Goal: Task Accomplishment & Management: Manage account settings

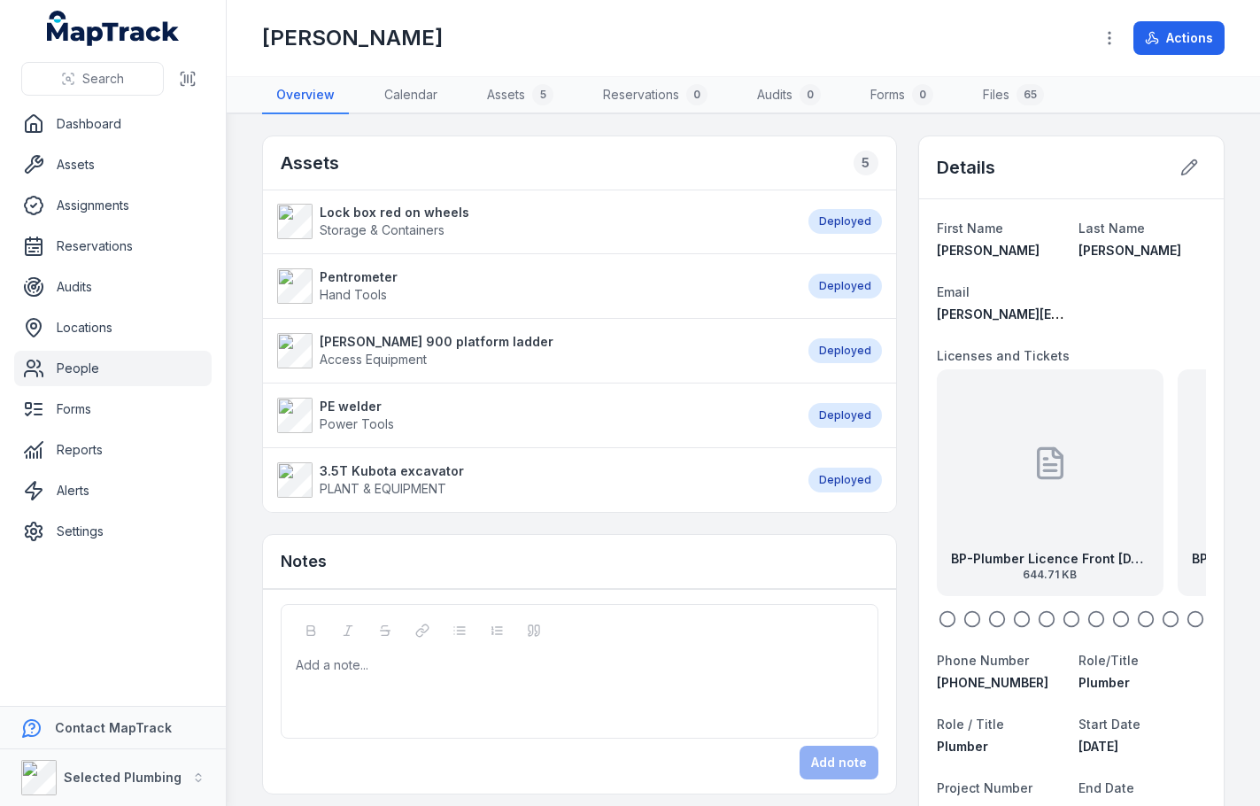
click at [1044, 465] on icon at bounding box center [1050, 465] width 12 height 0
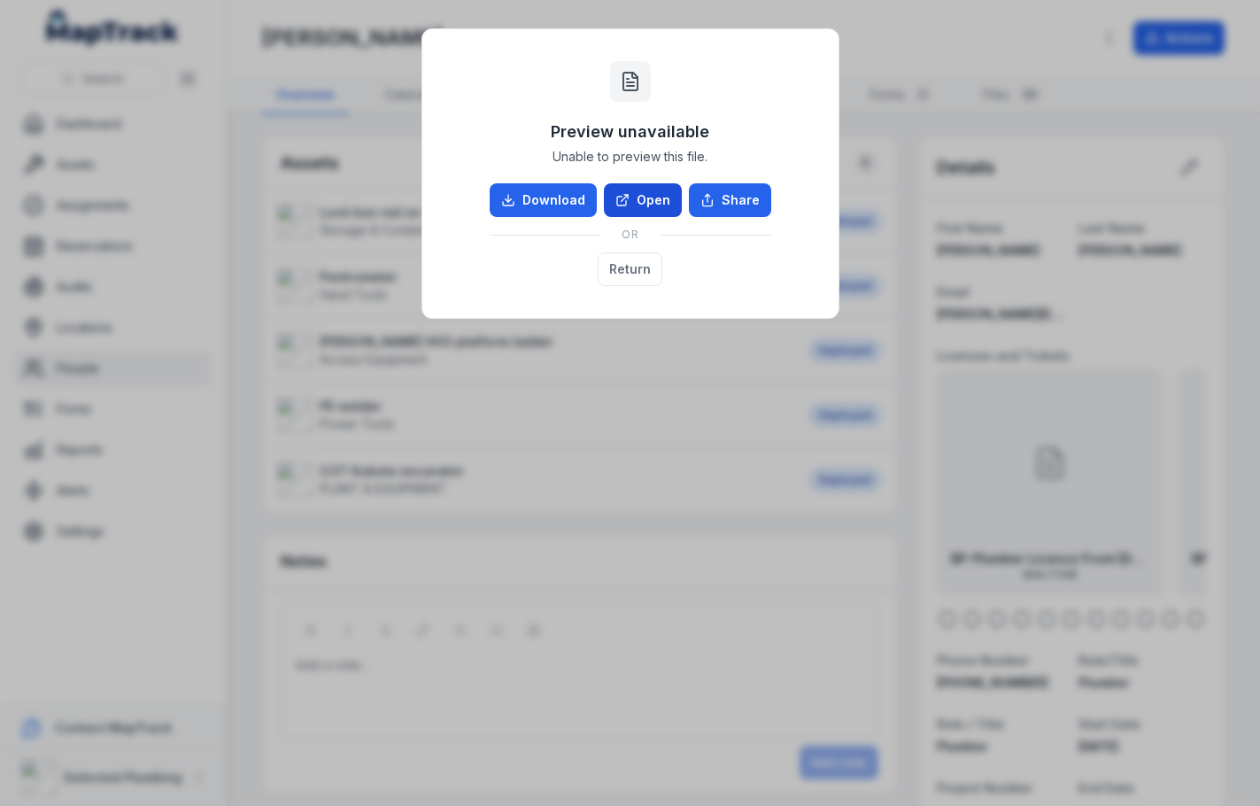
click at [619, 186] on link "Open" at bounding box center [643, 200] width 78 height 34
click at [636, 259] on button "Return" at bounding box center [630, 269] width 65 height 34
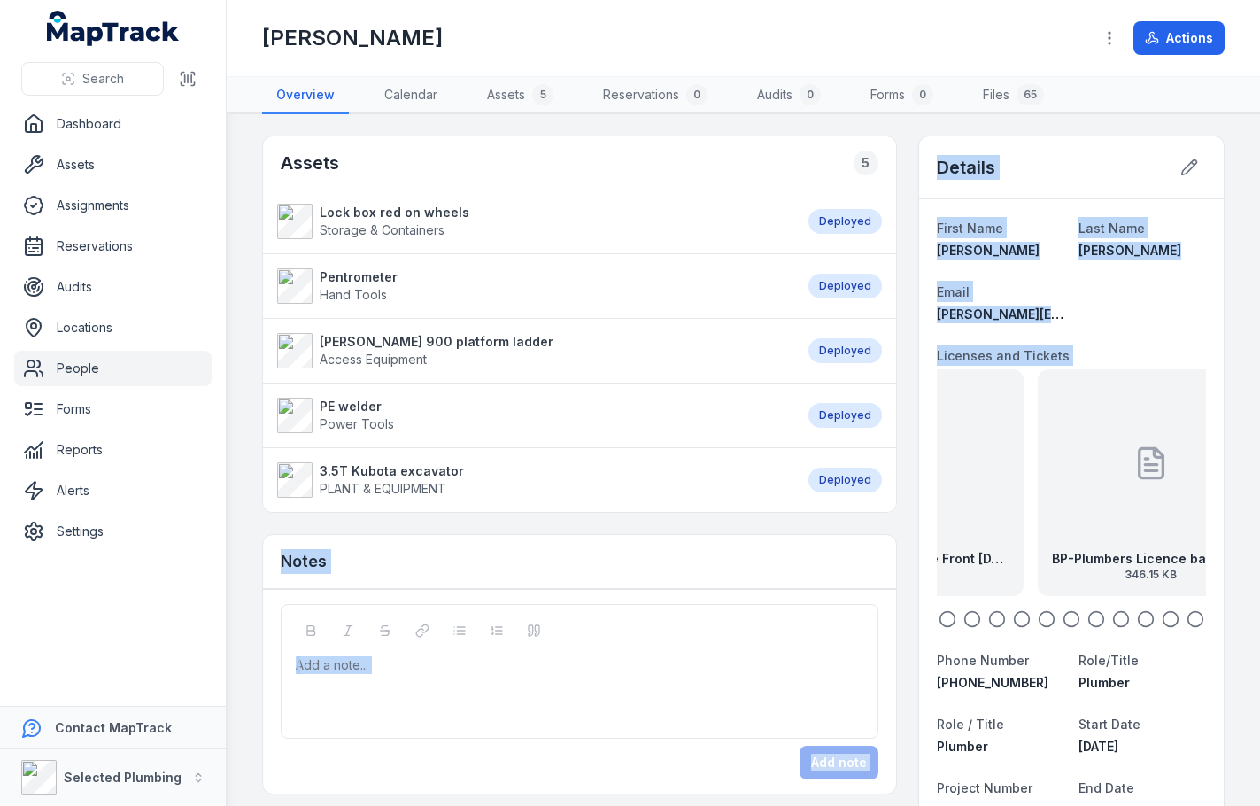
drag, startPoint x: 1073, startPoint y: 477, endPoint x: 866, endPoint y: 465, distance: 207.5
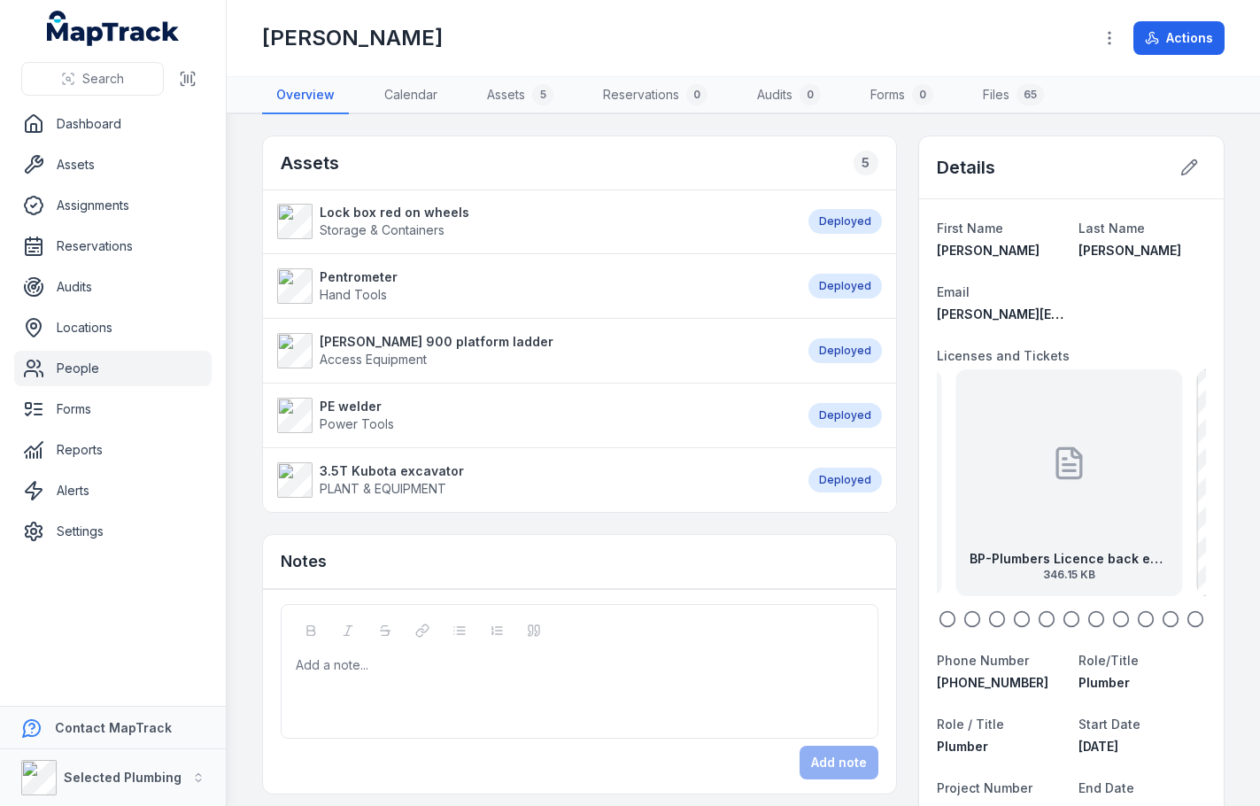
click at [1010, 485] on div "BP-Plumbers Licence back exp [DATE] 346.15 KB" at bounding box center [1068, 482] width 227 height 227
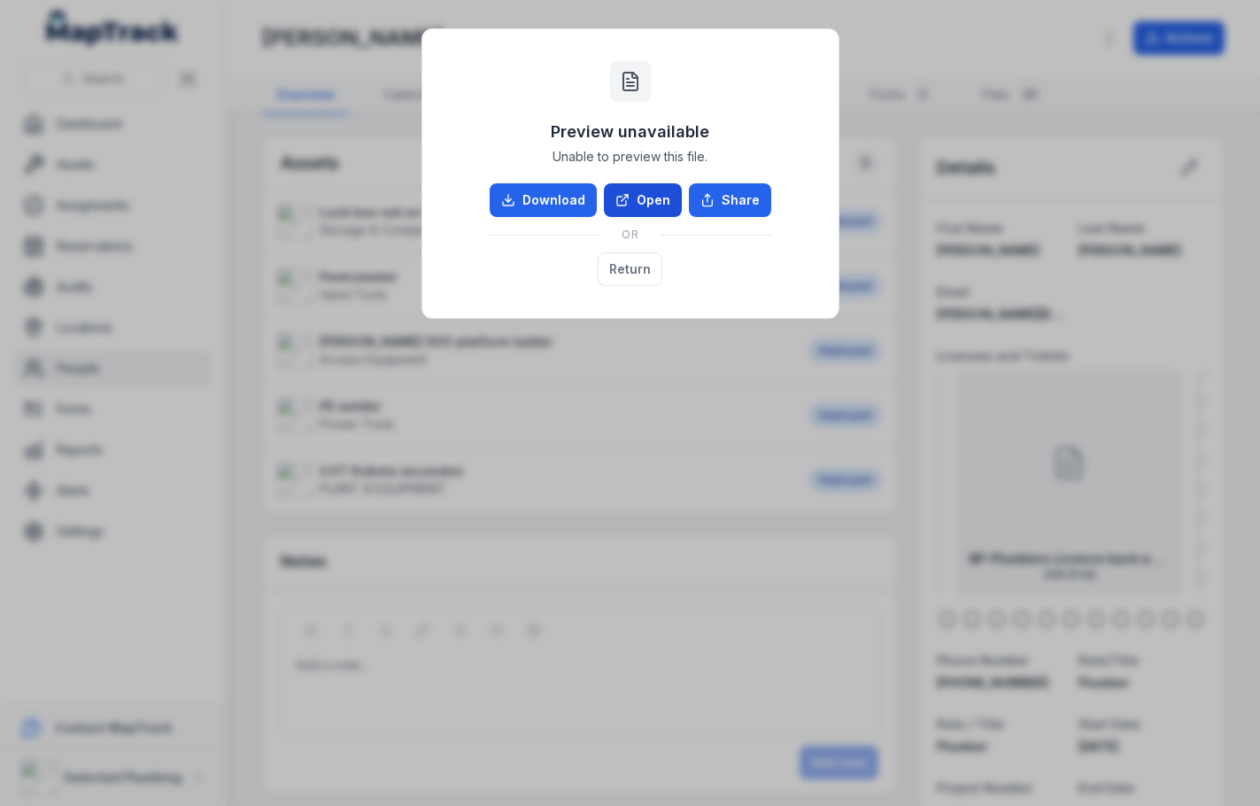
click at [659, 203] on link "Open" at bounding box center [643, 200] width 78 height 34
click at [636, 261] on button "Return" at bounding box center [630, 269] width 65 height 34
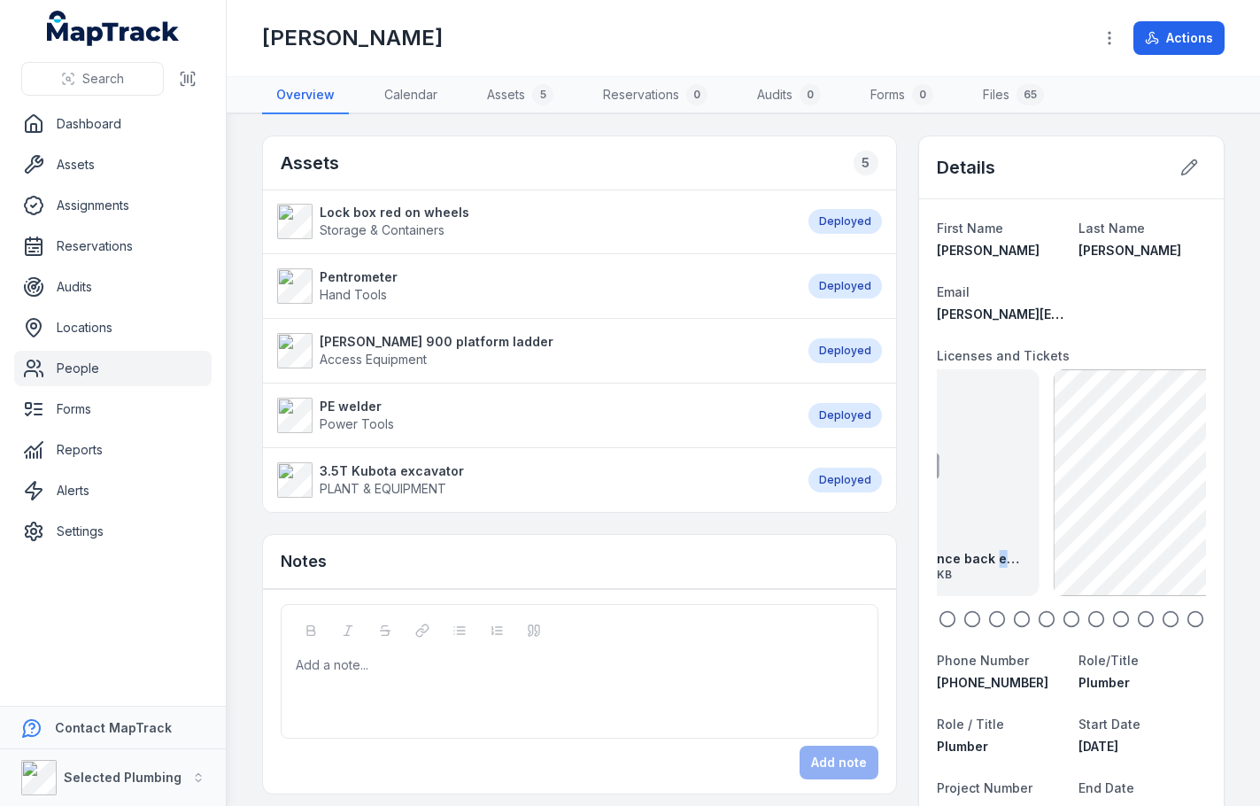
drag, startPoint x: 1117, startPoint y: 498, endPoint x: 979, endPoint y: 550, distance: 147.3
click at [975, 542] on div "BP-Plumbers Licence back exp [DATE] 346.15 KB" at bounding box center [925, 482] width 227 height 227
click at [997, 517] on div "BP-EF Poly Weld exp [DATE] 1.57 MB" at bounding box center [1068, 482] width 227 height 227
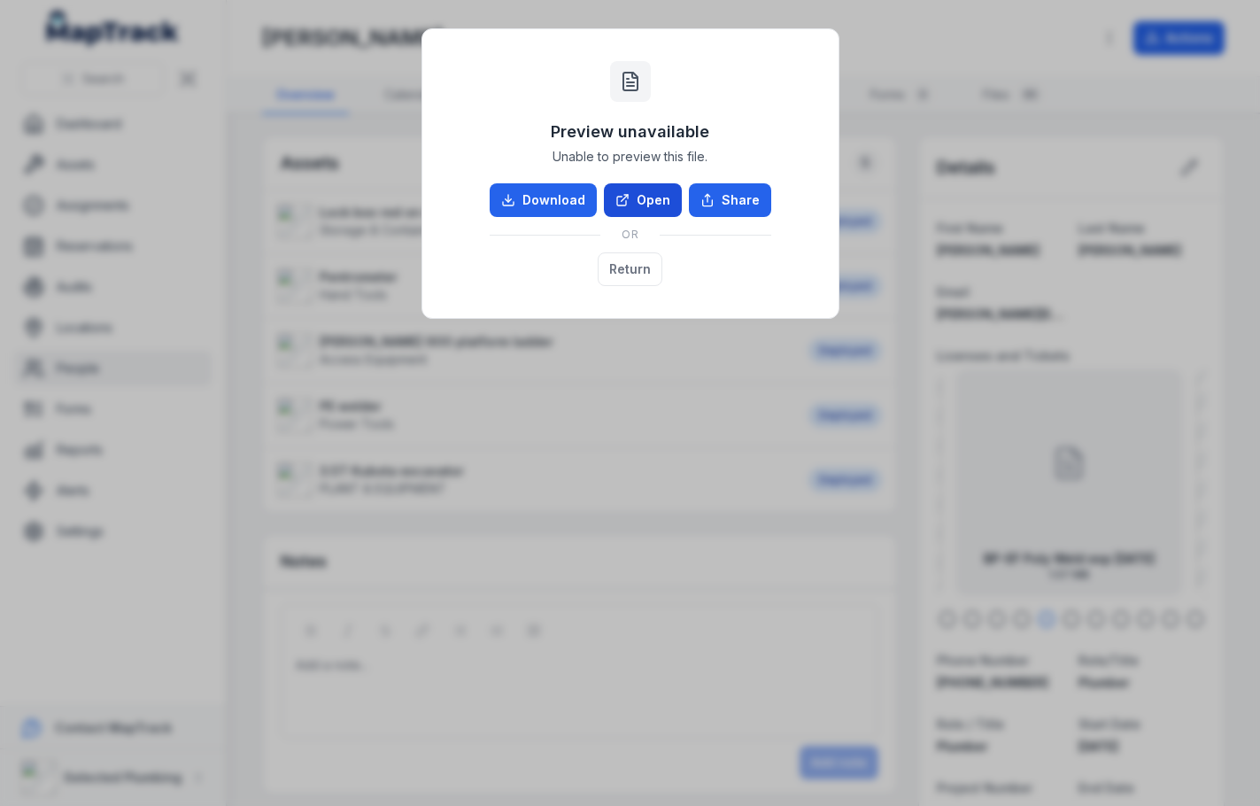
click at [660, 202] on link "Open" at bounding box center [643, 200] width 78 height 34
click at [631, 268] on button "Return" at bounding box center [630, 269] width 65 height 34
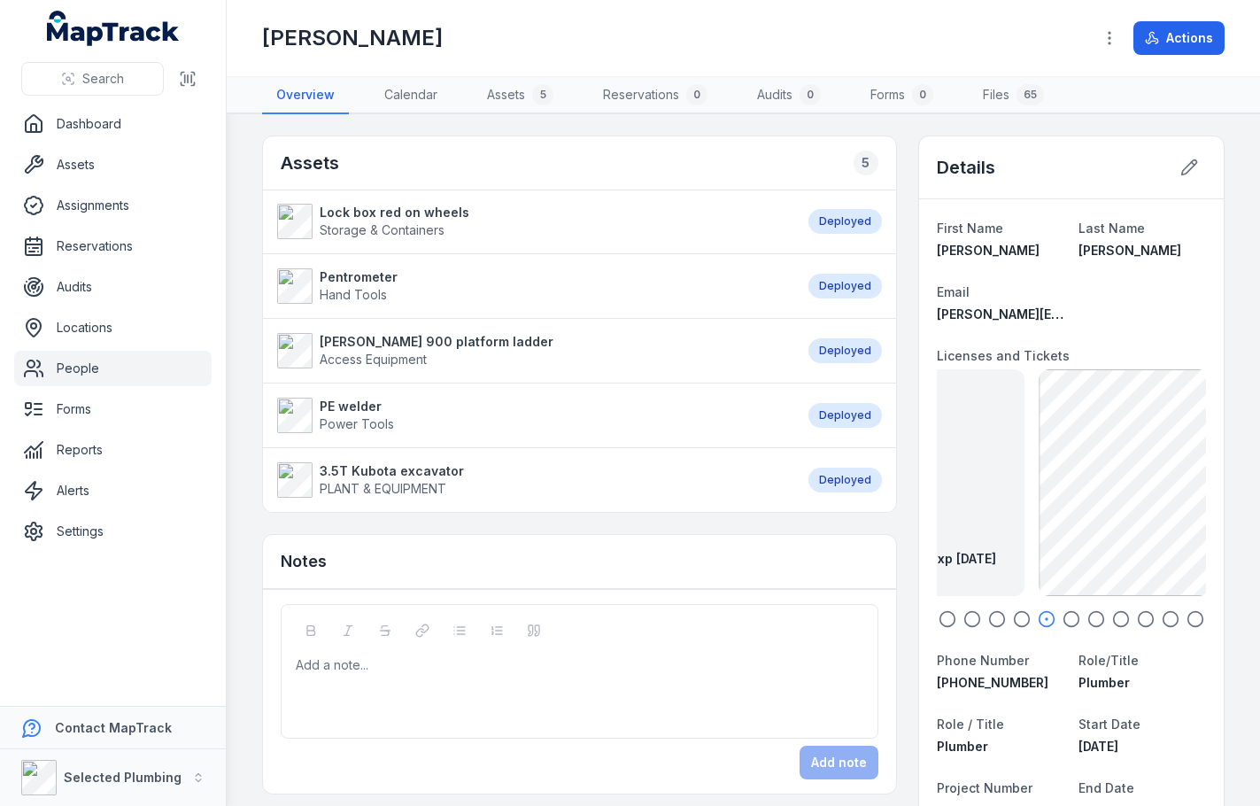
drag, startPoint x: 1118, startPoint y: 501, endPoint x: 939, endPoint y: 507, distance: 178.9
click at [938, 505] on div "BP-EF Poly Weld exp [DATE] 1.57 MB" at bounding box center [911, 482] width 227 height 227
click at [1017, 502] on div "BP - Police Certificate exp [DATE] 174.48 KB" at bounding box center [1068, 482] width 227 height 227
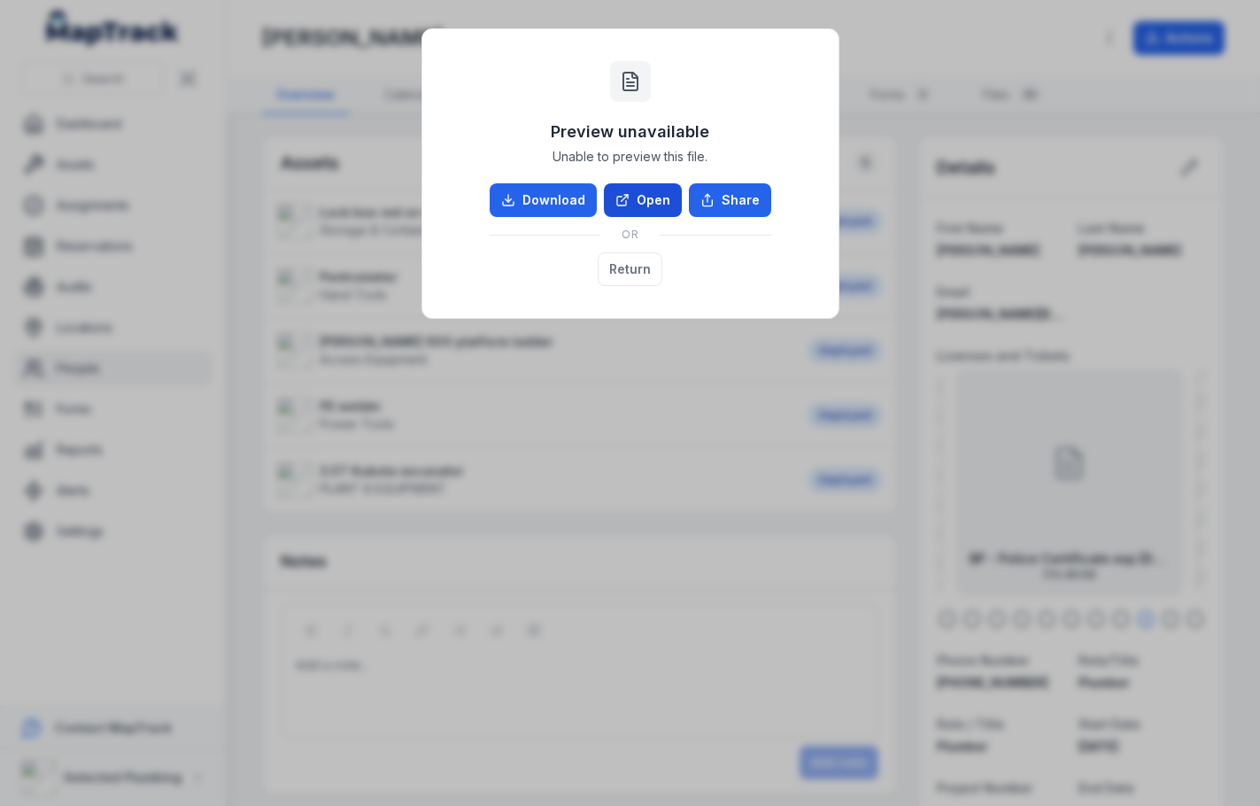
click at [657, 199] on link "Open" at bounding box center [643, 200] width 78 height 34
click at [618, 258] on button "Return" at bounding box center [630, 269] width 65 height 34
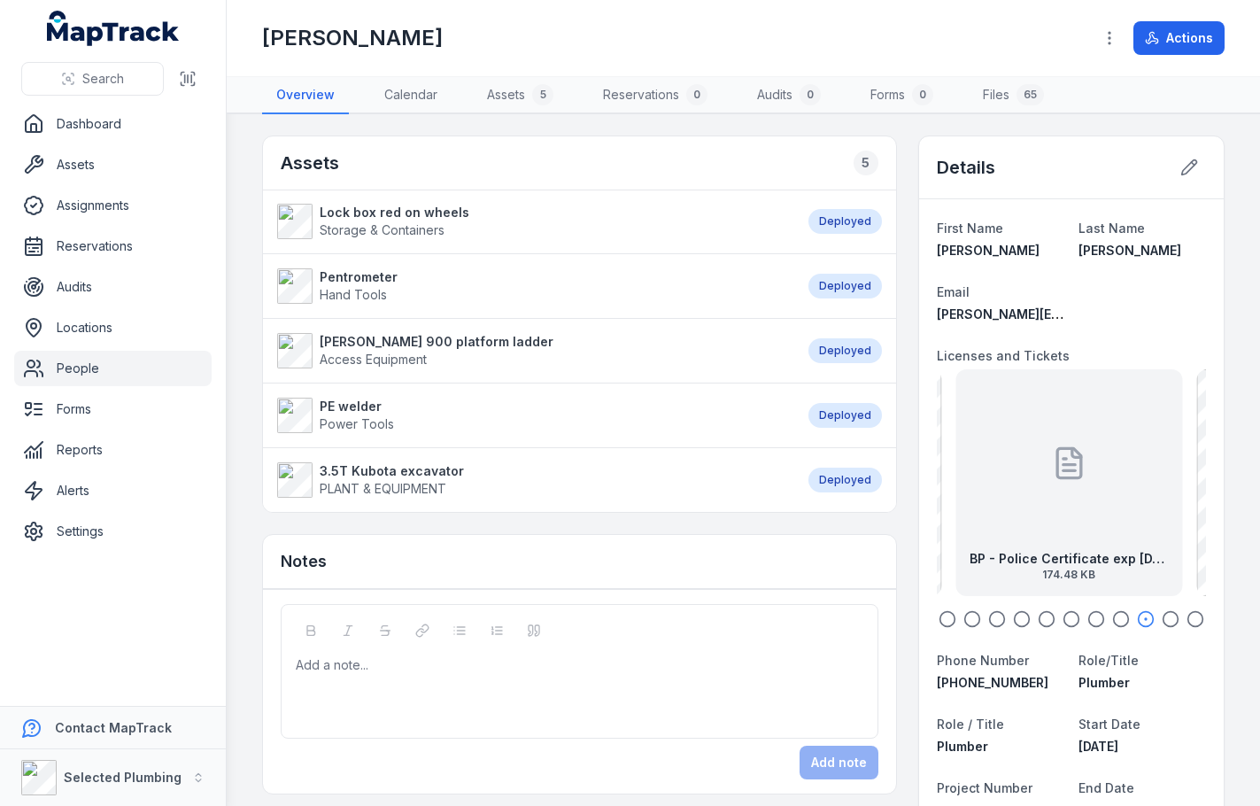
click at [1131, 480] on div "BP - Police Certificate exp [DATE] 174.48 KB" at bounding box center [1068, 482] width 227 height 227
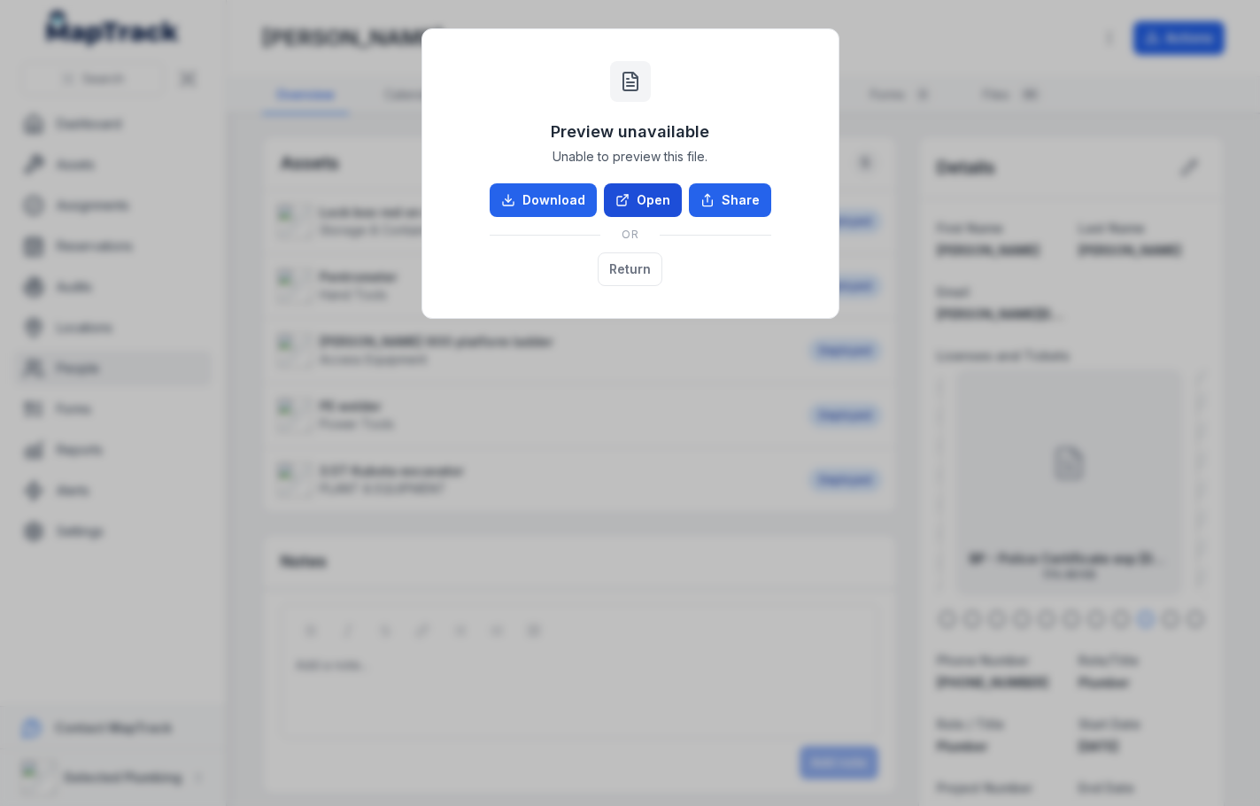
click at [667, 197] on link "Open" at bounding box center [643, 200] width 78 height 34
click at [641, 266] on button "Return" at bounding box center [630, 269] width 65 height 34
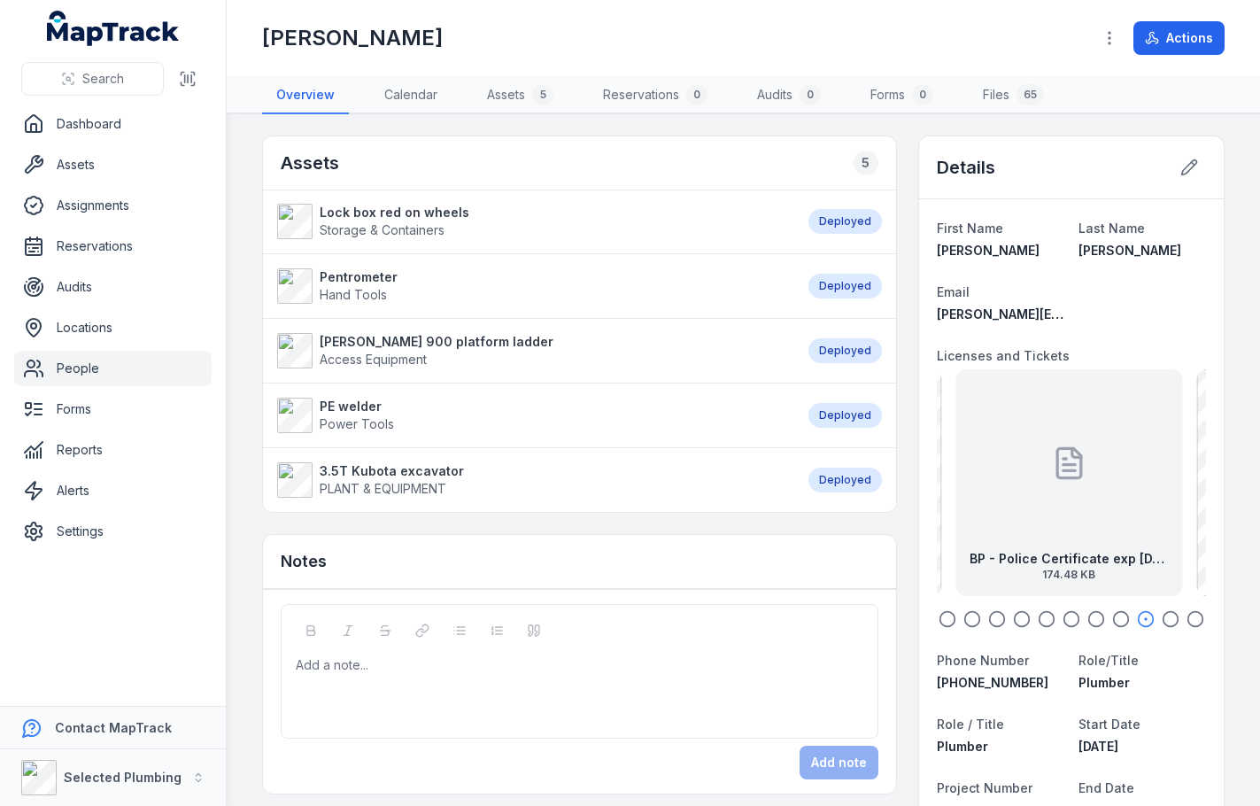
click at [1038, 524] on div "BP - Police Certificate exp [DATE] 174.48 KB" at bounding box center [1068, 482] width 227 height 227
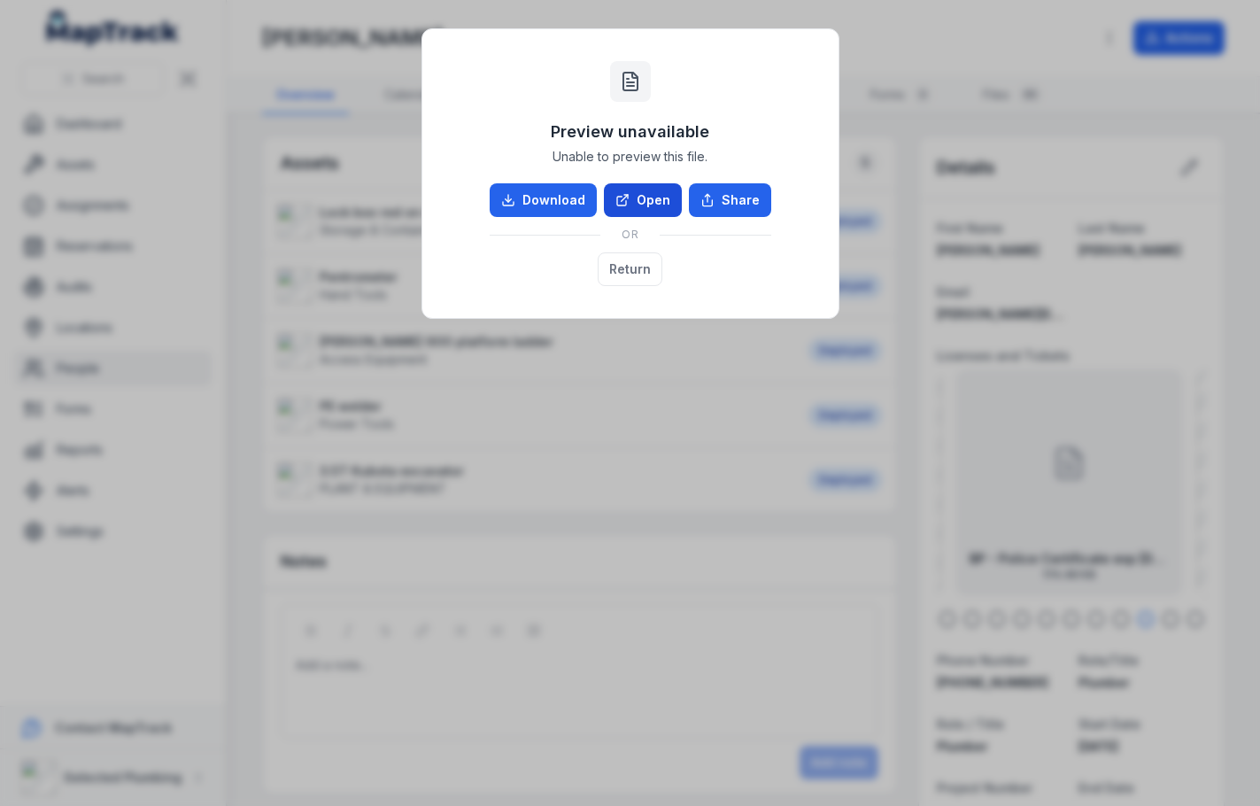
click at [665, 197] on link "Open" at bounding box center [643, 200] width 78 height 34
click at [637, 261] on button "Return" at bounding box center [630, 269] width 65 height 34
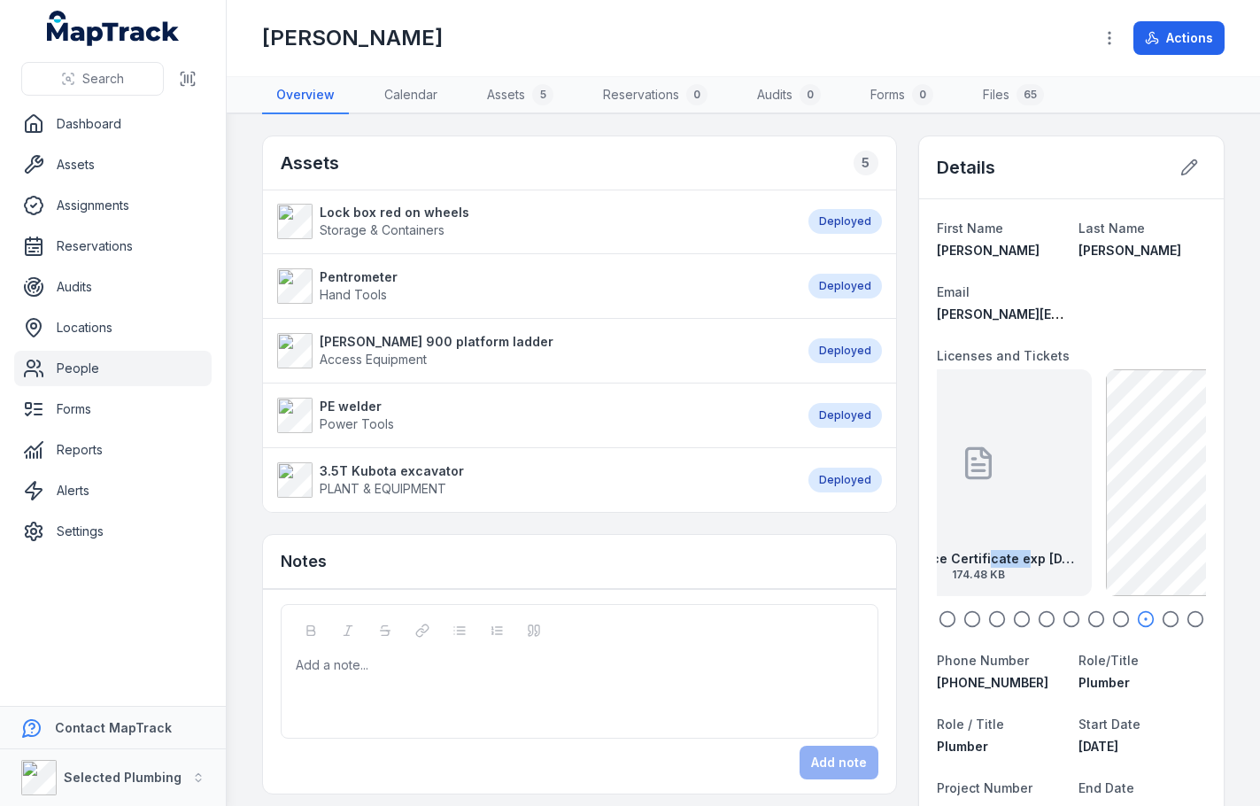
drag, startPoint x: 1093, startPoint y: 551, endPoint x: 976, endPoint y: 551, distance: 116.8
click at [982, 552] on strong "BP - Police Certificate exp [DATE]" at bounding box center [978, 559] width 198 height 18
click at [1074, 513] on div at bounding box center [1068, 462] width 35 height 159
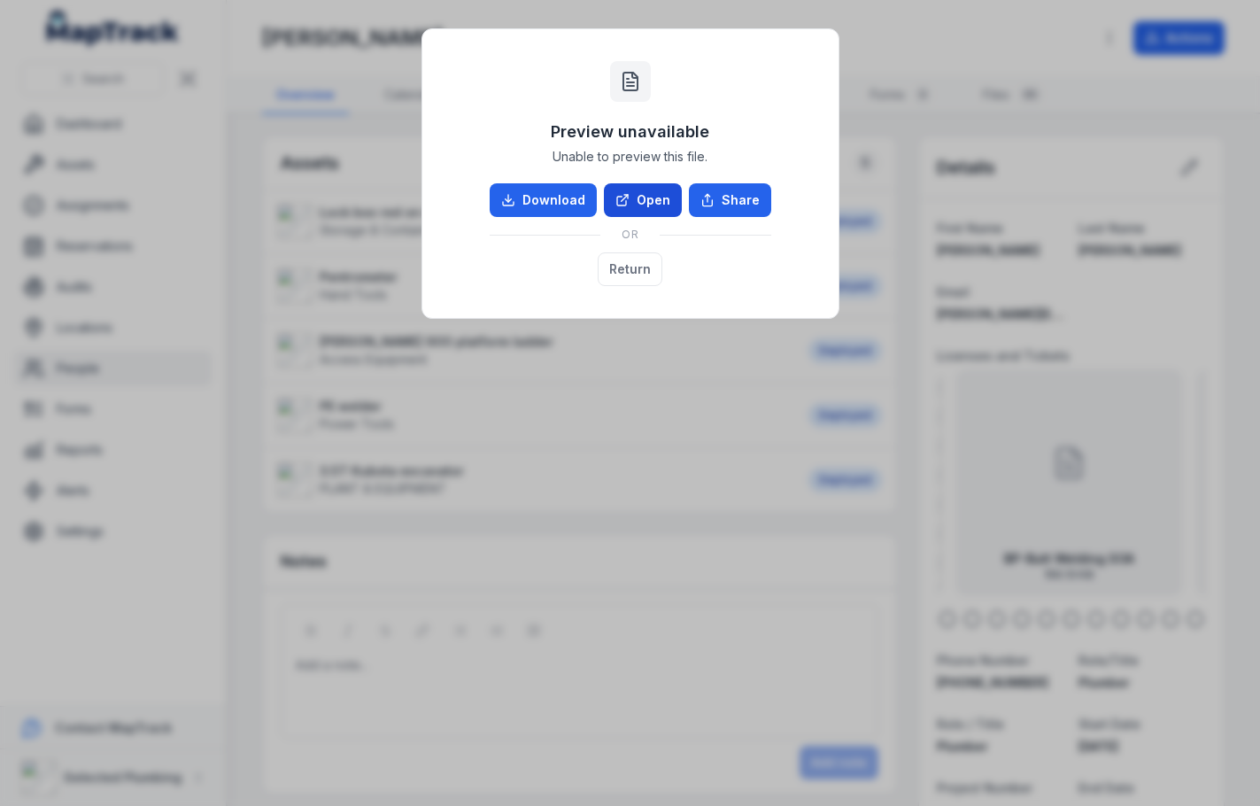
click at [663, 200] on link "Open" at bounding box center [643, 200] width 78 height 34
click at [627, 261] on button "Return" at bounding box center [630, 269] width 65 height 34
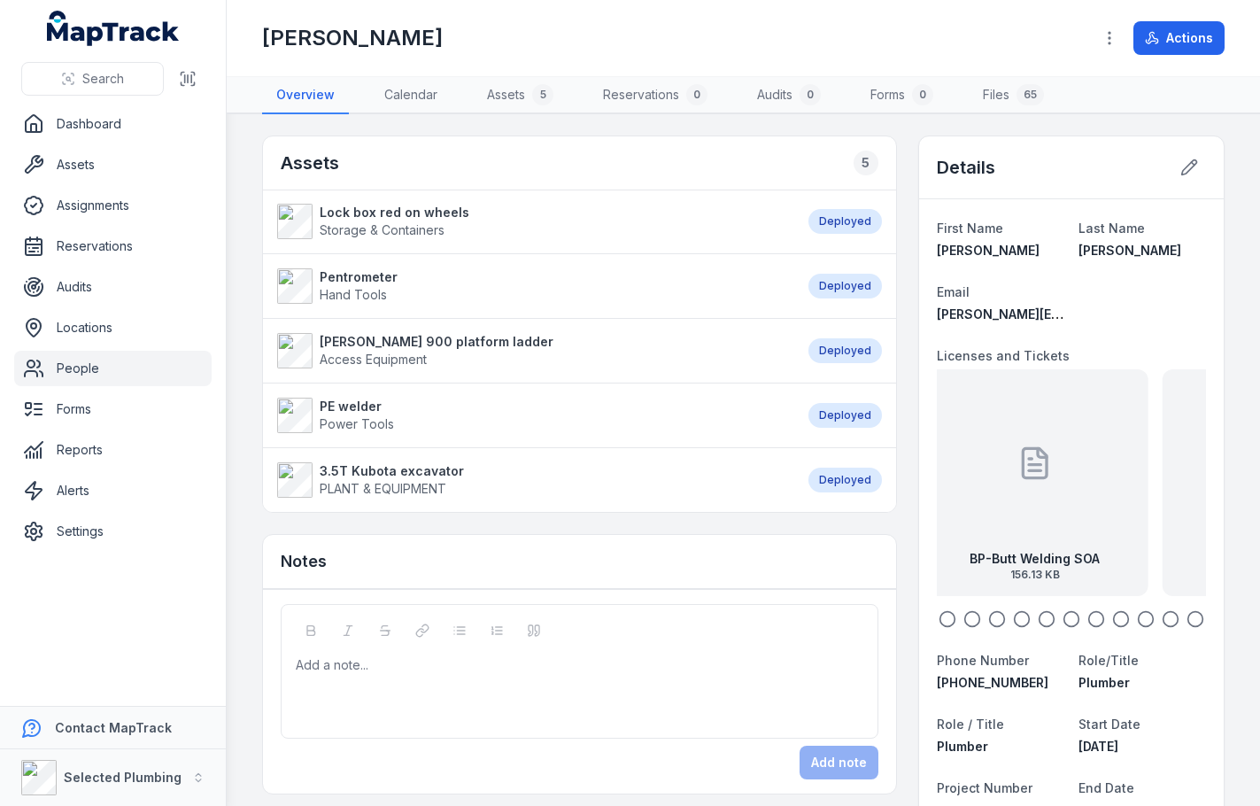
drag, startPoint x: 1099, startPoint y: 502, endPoint x: 988, endPoint y: 499, distance: 111.6
click at [991, 499] on div "BP-Butt Welding SOA 156.13 KB" at bounding box center [1034, 482] width 227 height 227
click at [1040, 523] on div "BP-Vibration Roller 95.07 KB" at bounding box center [1068, 482] width 227 height 227
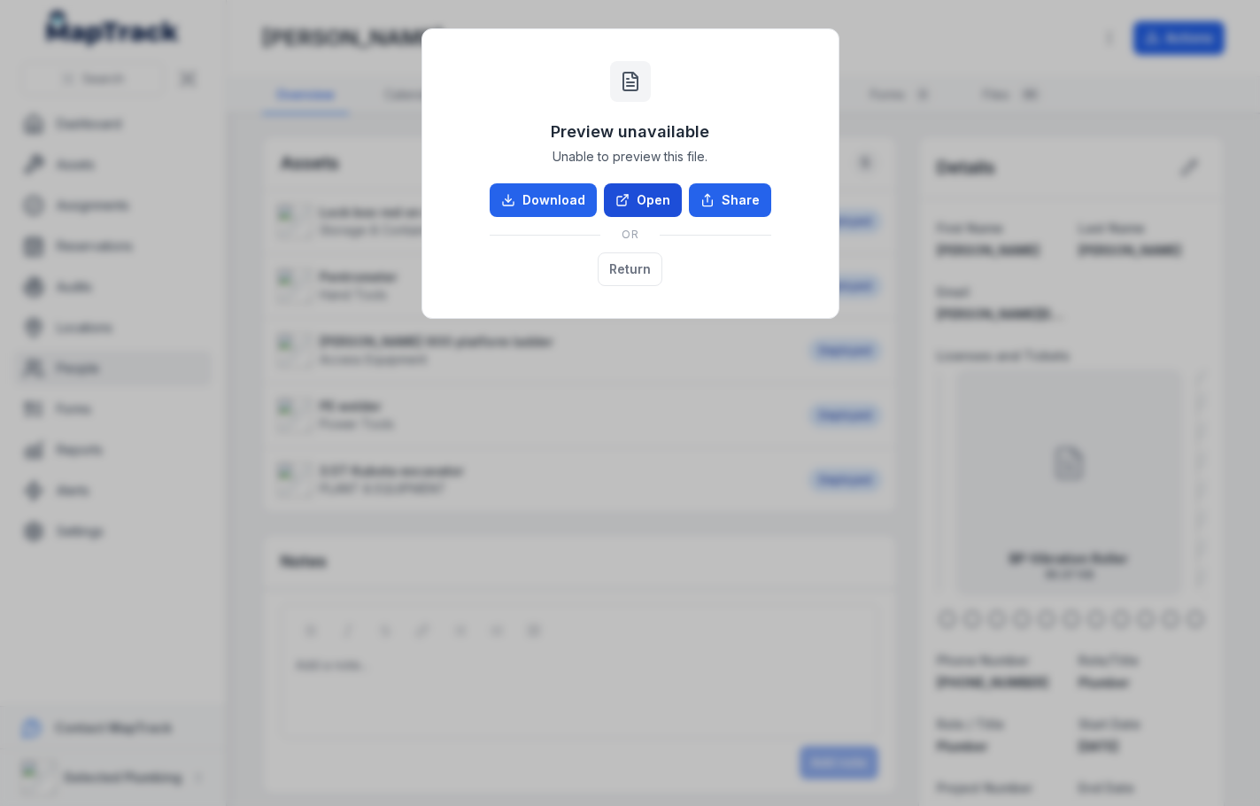
click at [619, 192] on link "Open" at bounding box center [643, 200] width 78 height 34
click at [631, 263] on button "Return" at bounding box center [630, 269] width 65 height 34
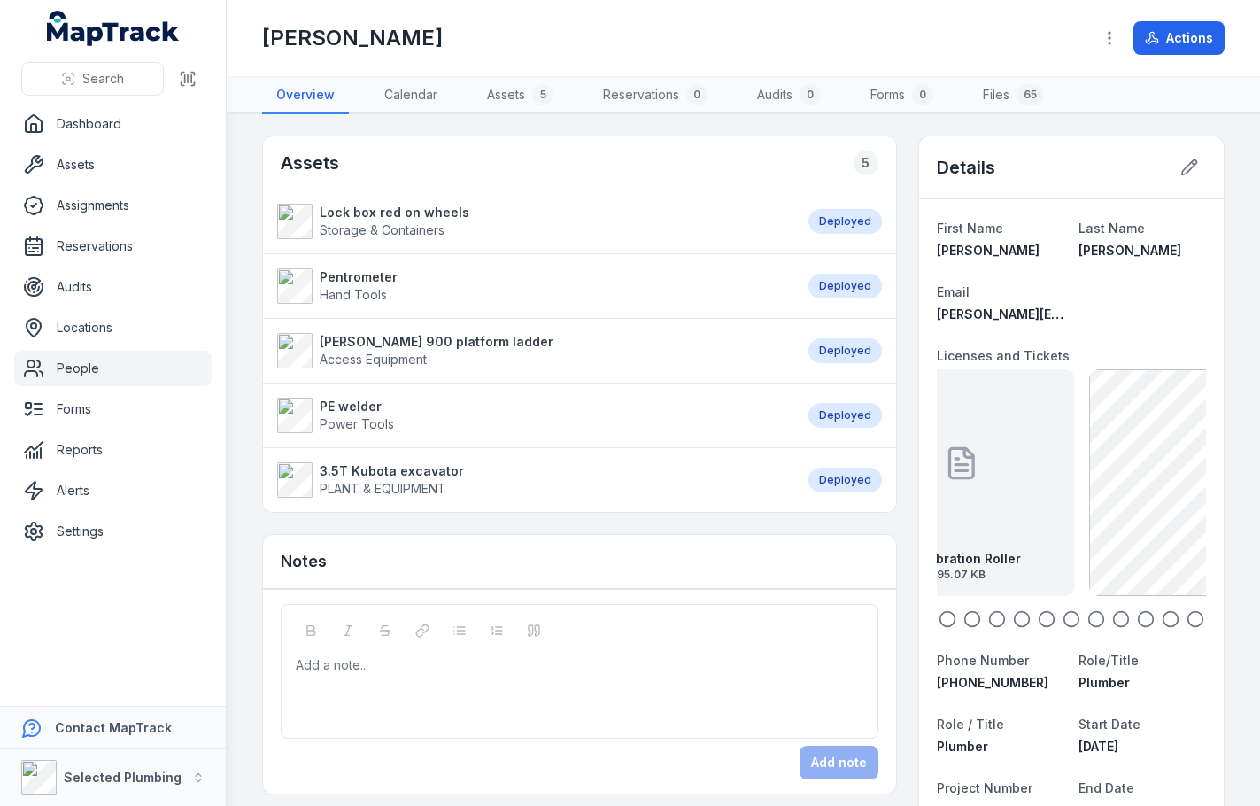
drag, startPoint x: 1131, startPoint y: 465, endPoint x: 960, endPoint y: 459, distance: 171.8
click at [977, 463] on div "BP-Vibration Roller 95.07 KB" at bounding box center [961, 482] width 227 height 227
click at [1180, 164] on icon at bounding box center [1189, 167] width 18 height 18
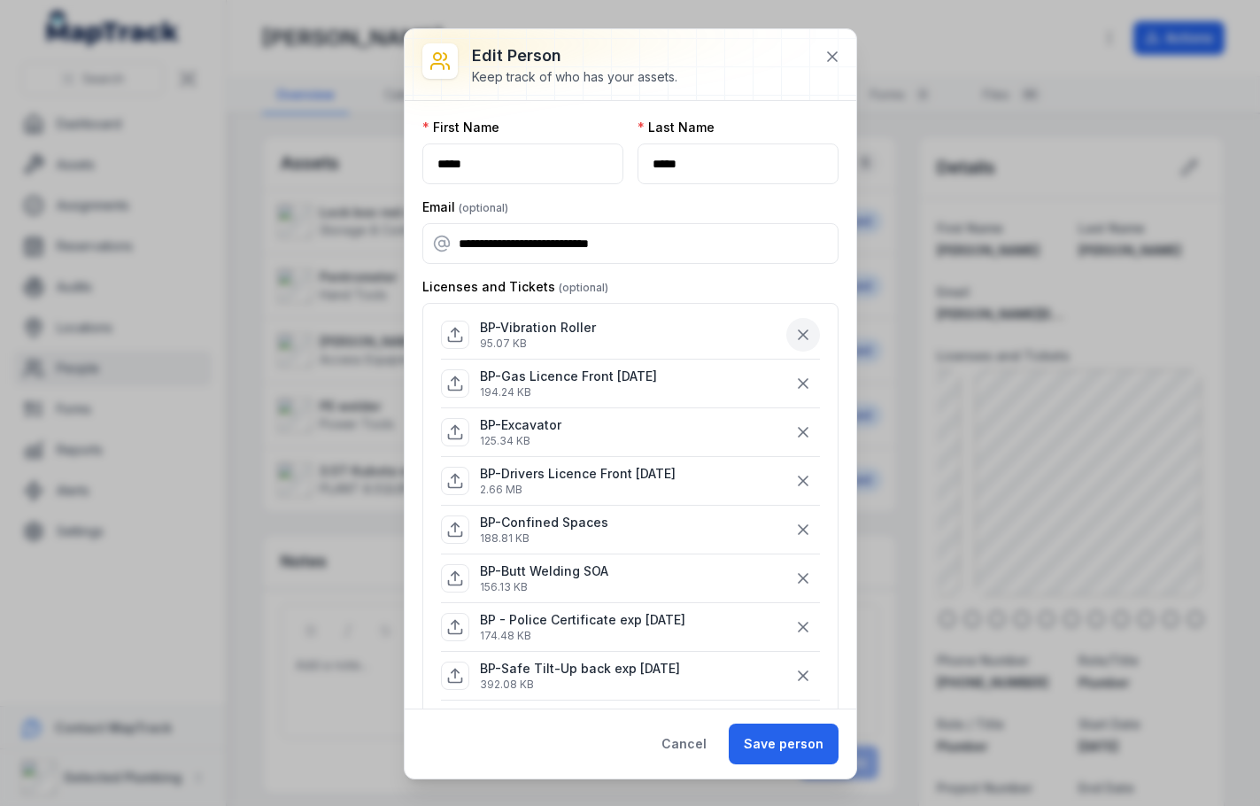
click at [794, 328] on icon "button" at bounding box center [803, 335] width 18 height 18
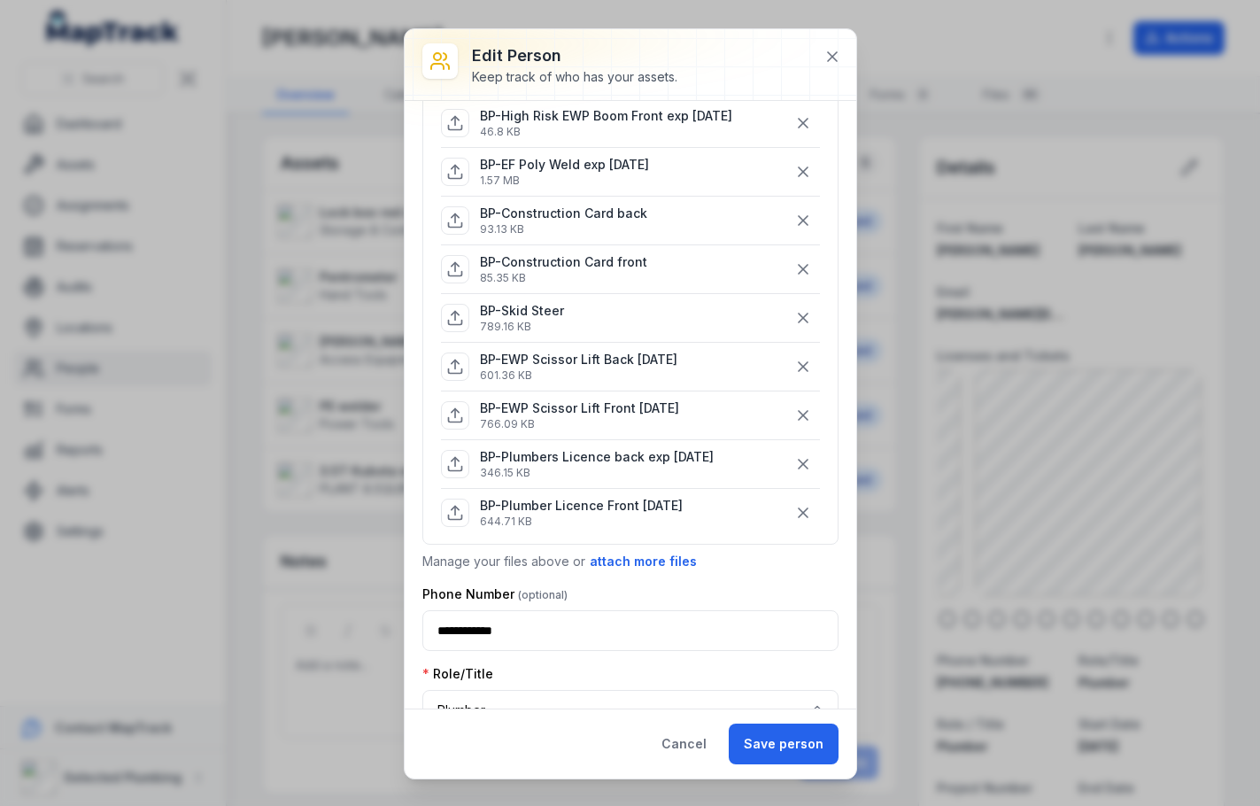
scroll to position [708, 0]
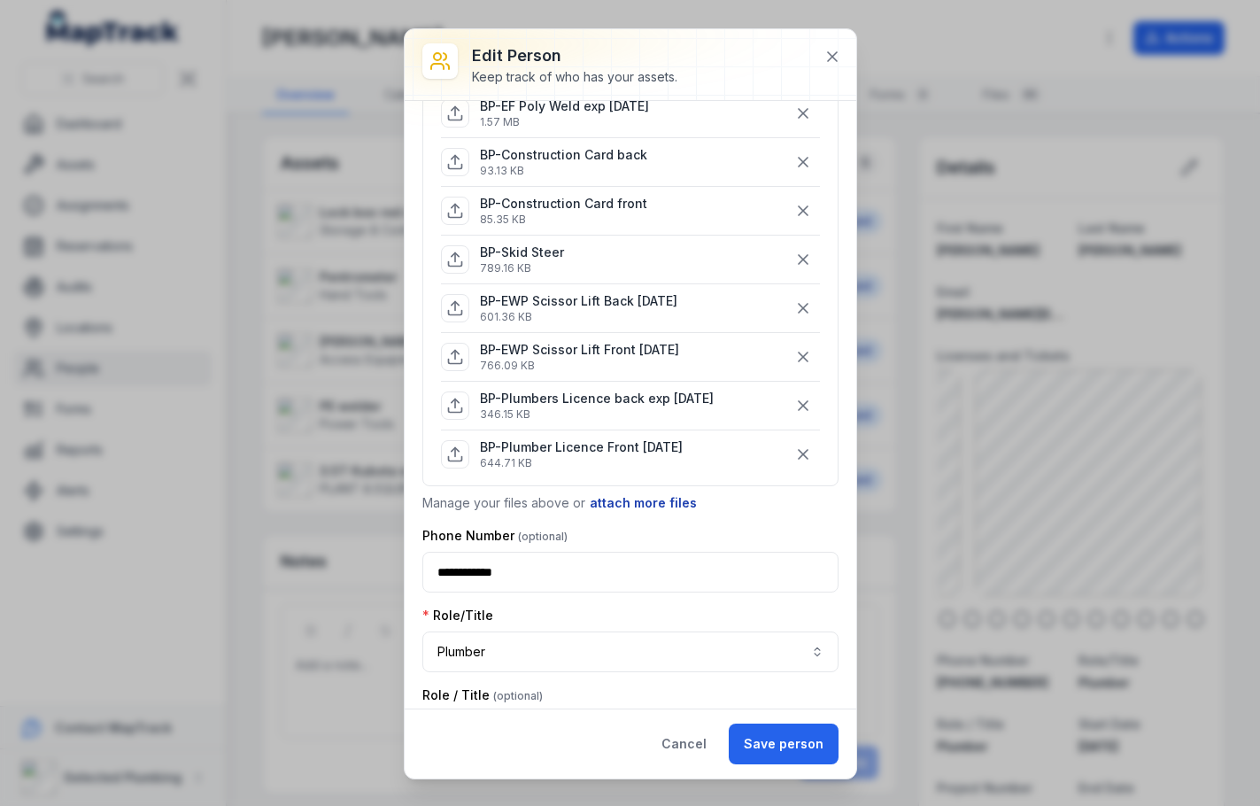
click at [646, 504] on button "attach more files" at bounding box center [643, 502] width 109 height 19
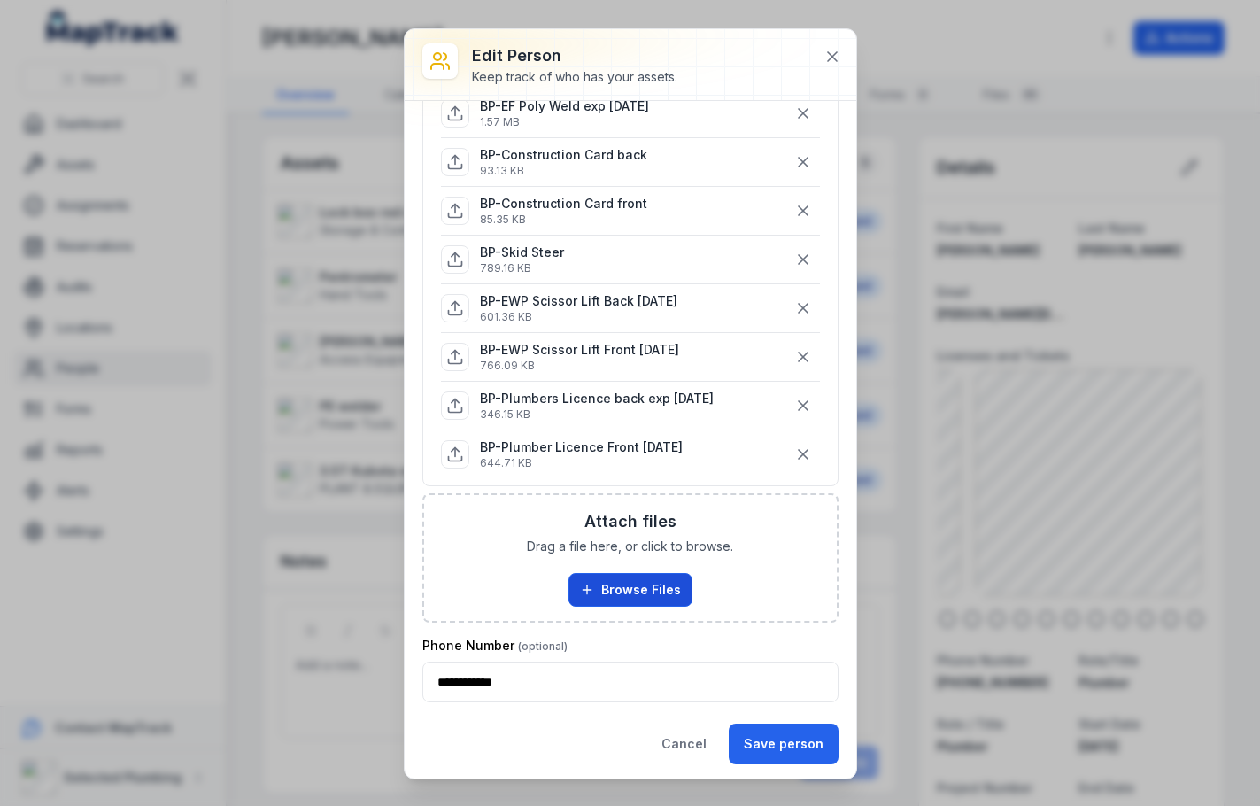
click at [634, 587] on button "Browse Files" at bounding box center [630, 590] width 124 height 34
click at [637, 581] on button "Browse Files" at bounding box center [630, 590] width 124 height 34
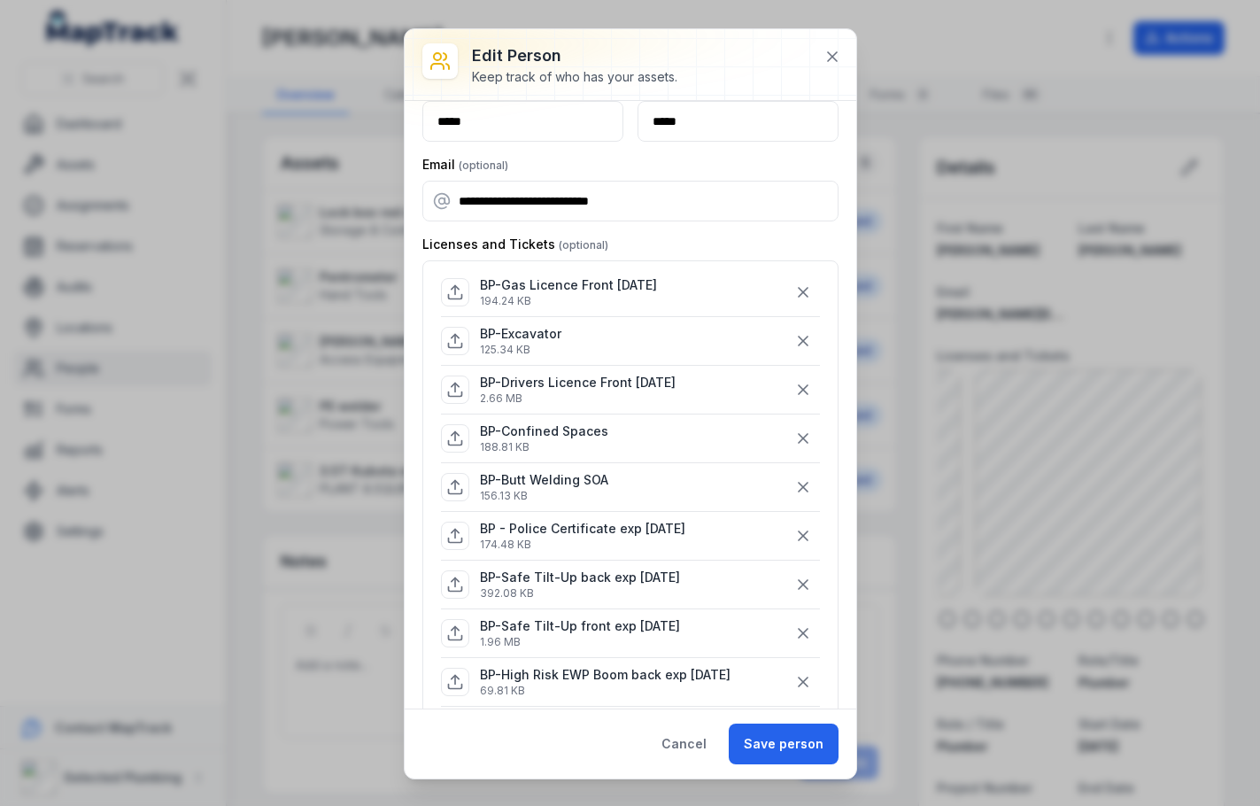
scroll to position [0, 0]
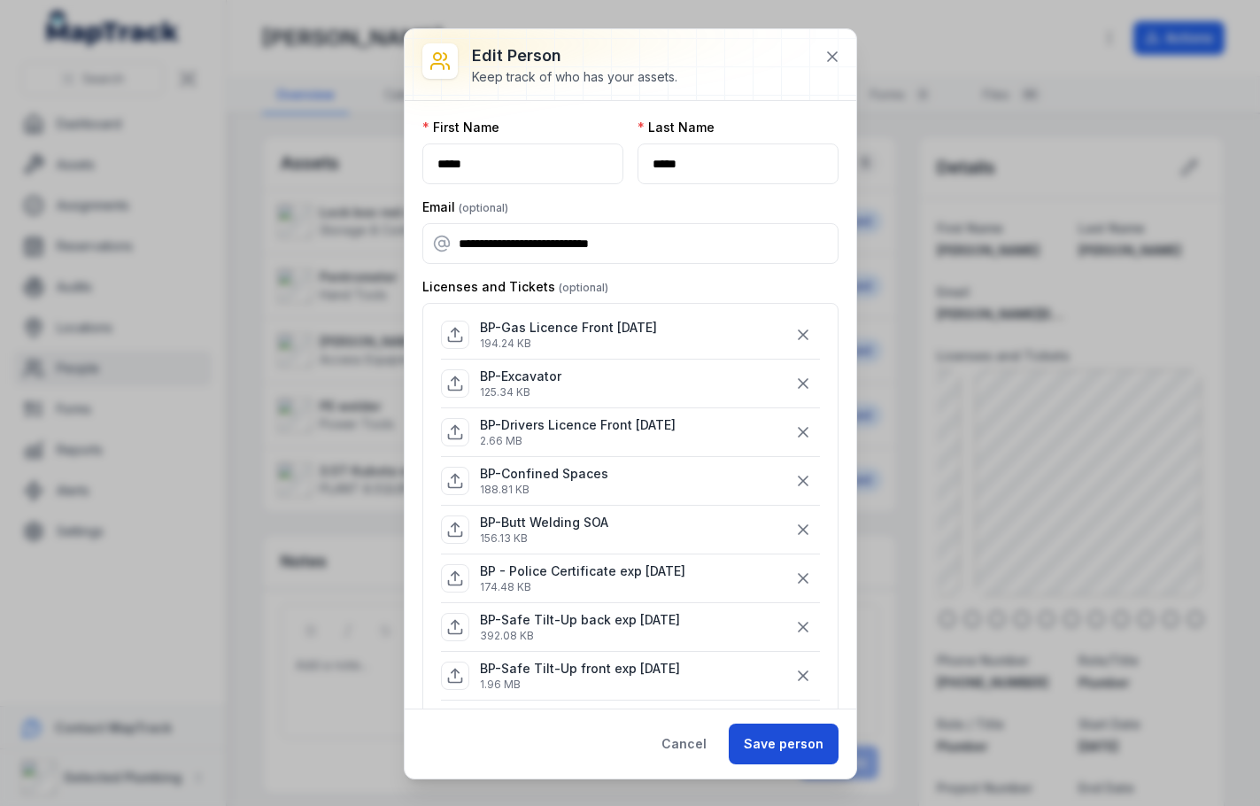
click at [778, 745] on button "Save person" at bounding box center [784, 743] width 110 height 41
